Goal: Information Seeking & Learning: Learn about a topic

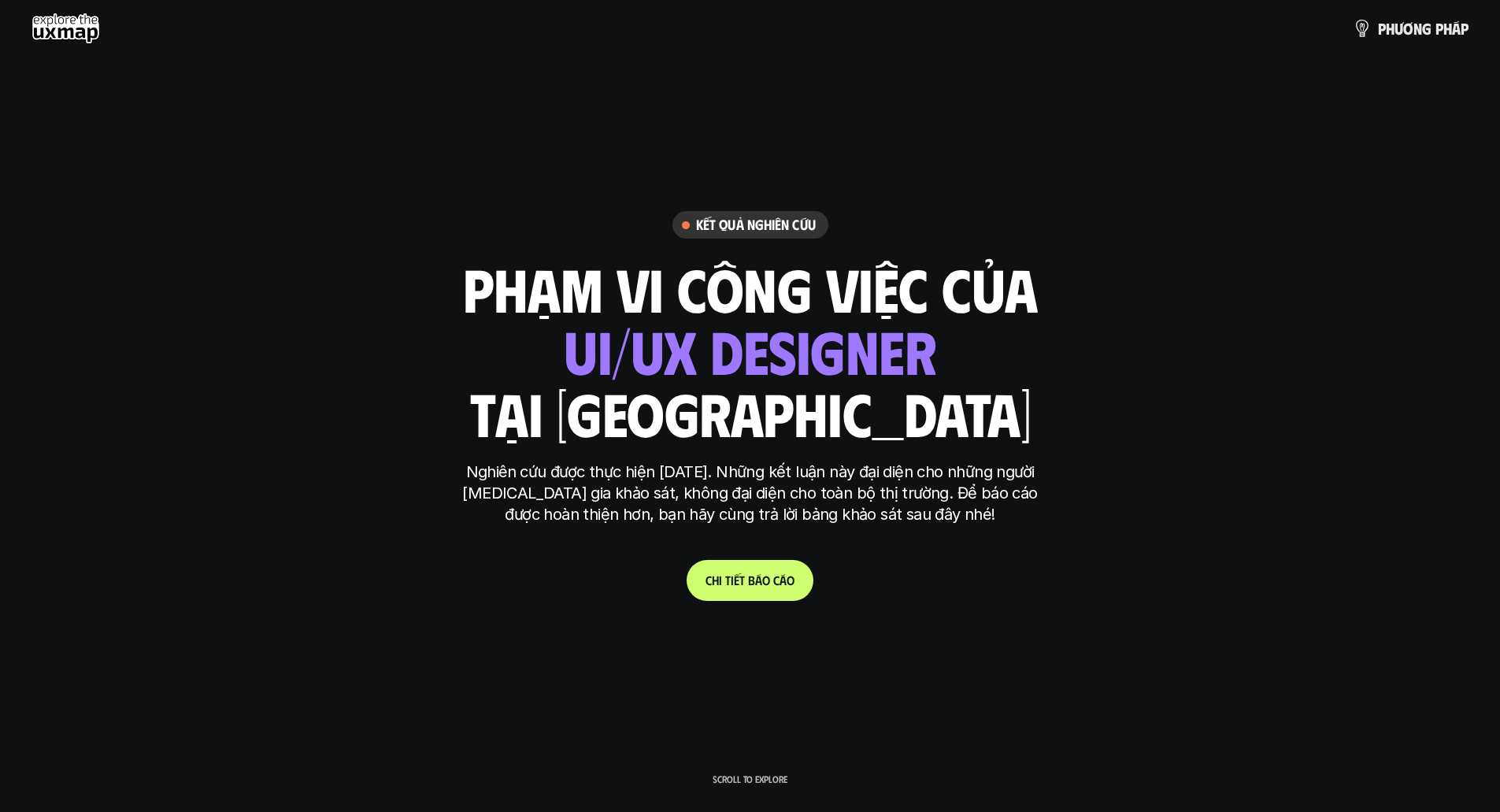
click at [73, 25] on use at bounding box center [66, 28] width 68 height 32
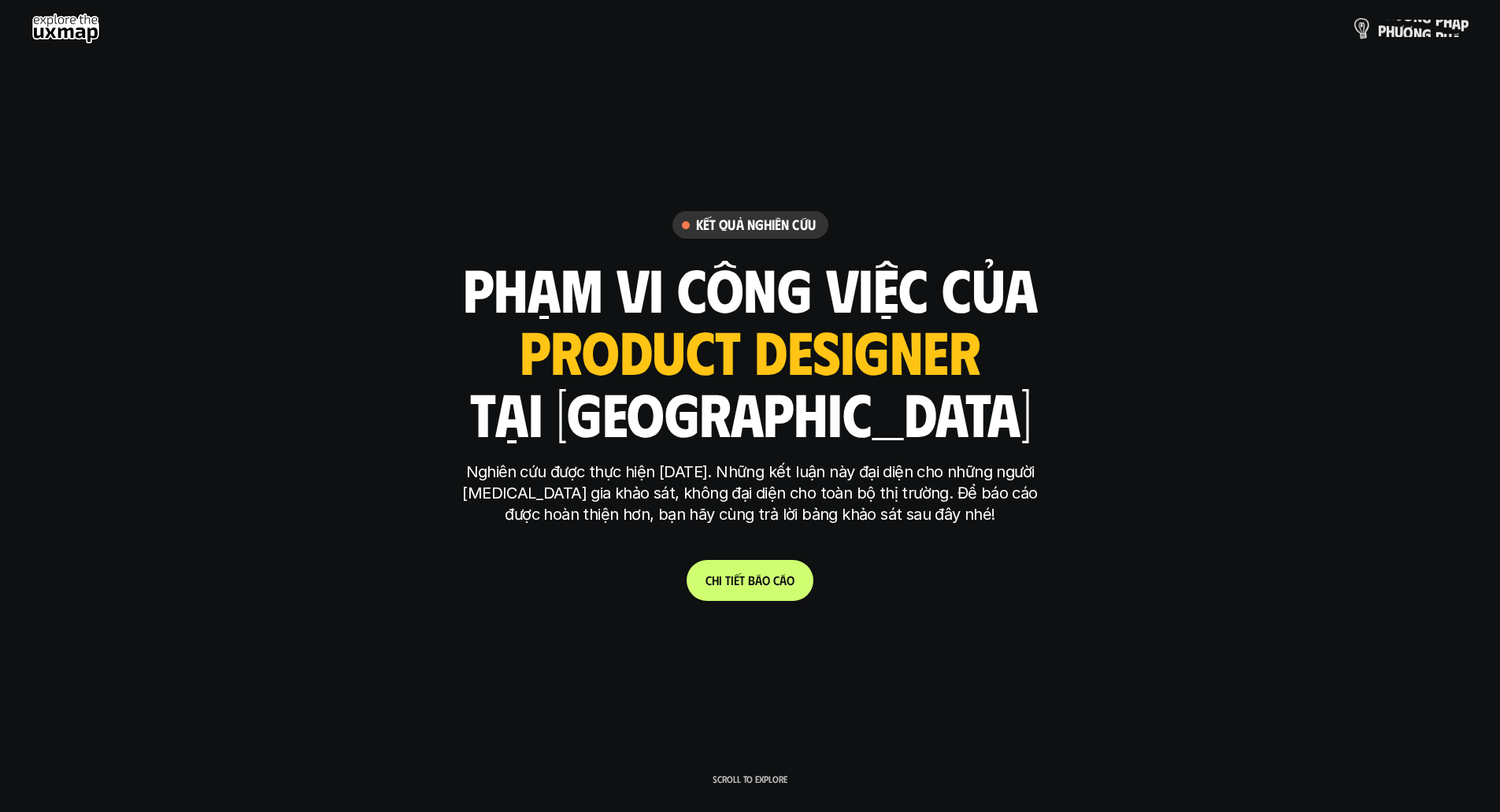
click at [1453, 25] on p "p h ư ơ n g p h á p" at bounding box center [1423, 28] width 90 height 18
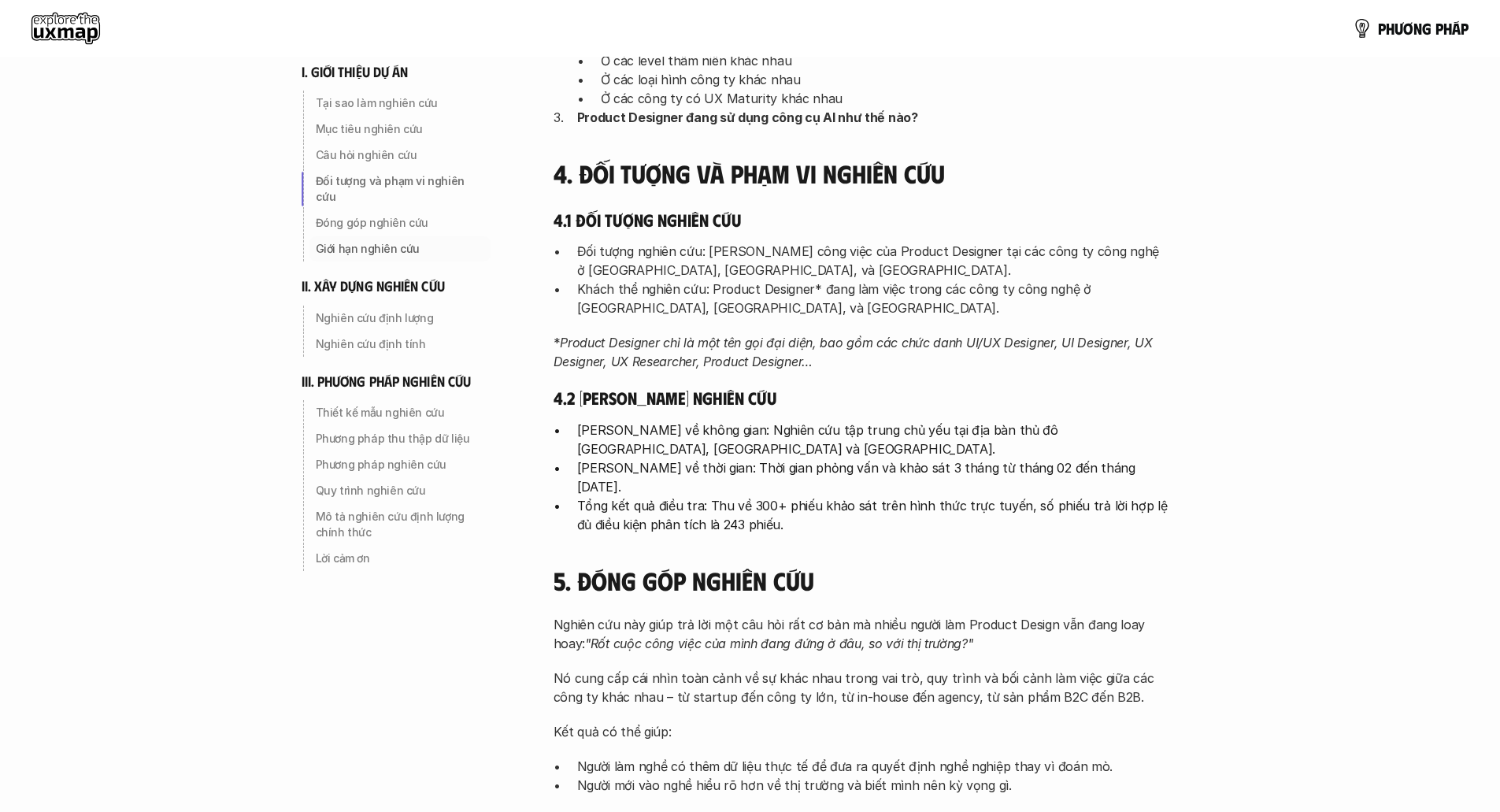
scroll to position [787, 0]
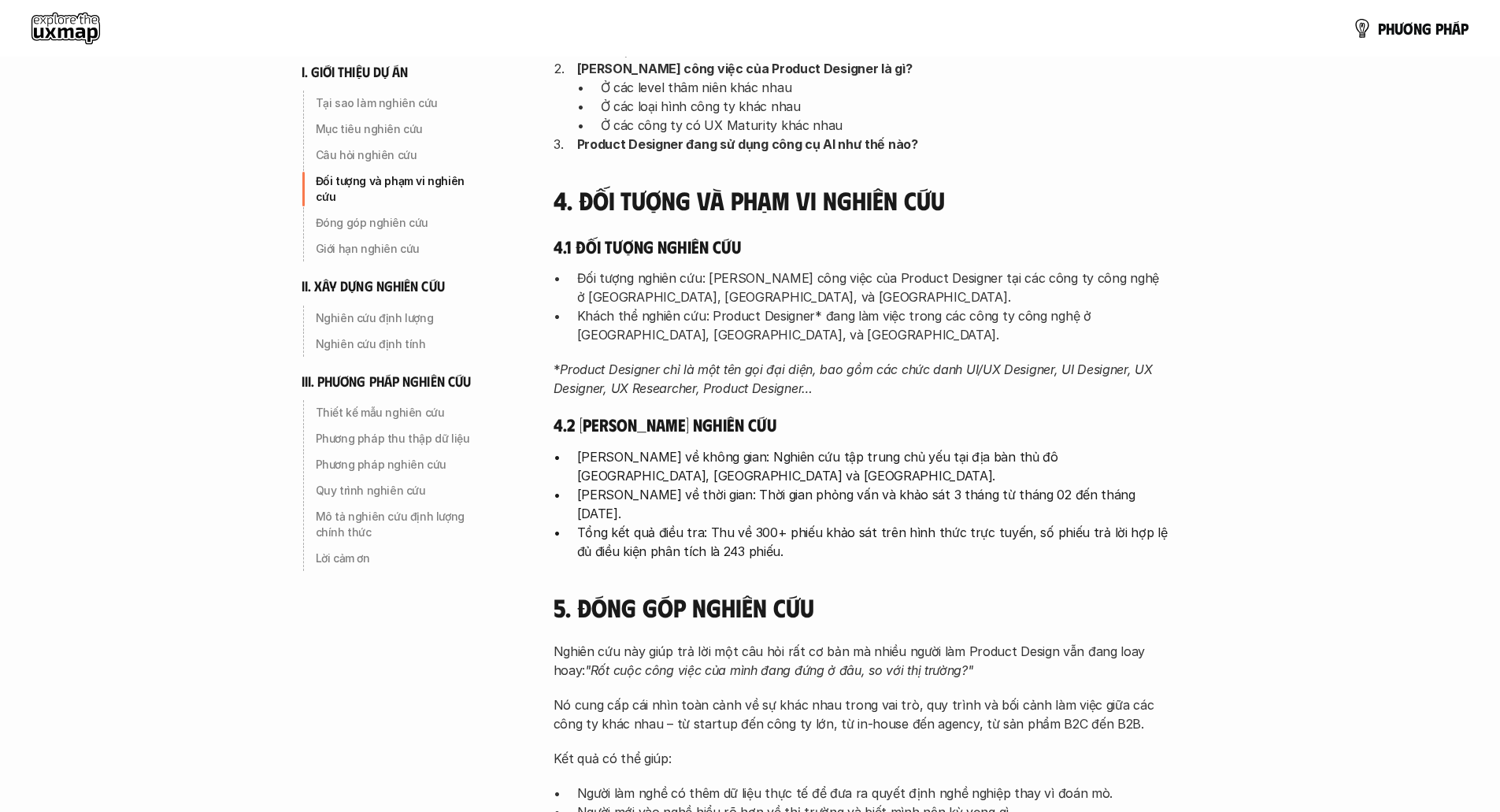
click at [34, 36] on use at bounding box center [66, 28] width 68 height 32
